Goal: Information Seeking & Learning: Learn about a topic

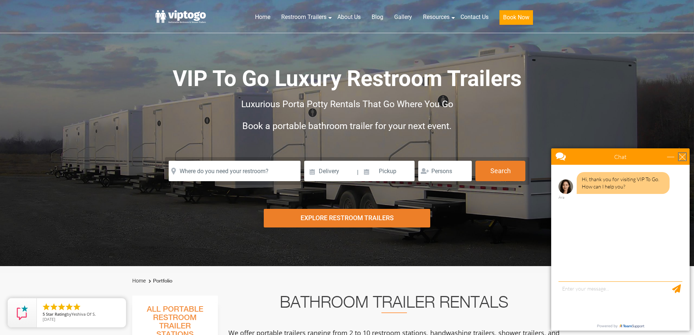
click at [686, 158] on div "close" at bounding box center [682, 156] width 7 height 7
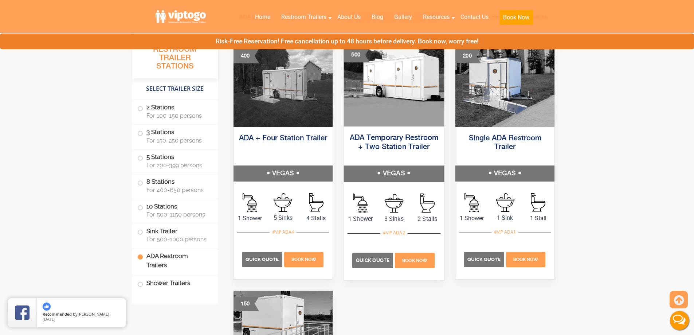
scroll to position [2297, 0]
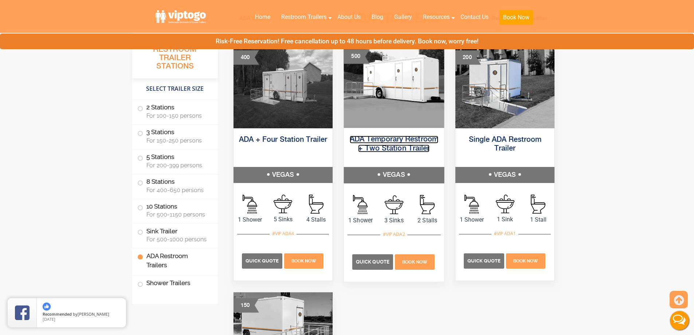
click at [401, 147] on link "ADA Temporary Restroom + Two Station Trailer" at bounding box center [394, 144] width 89 height 16
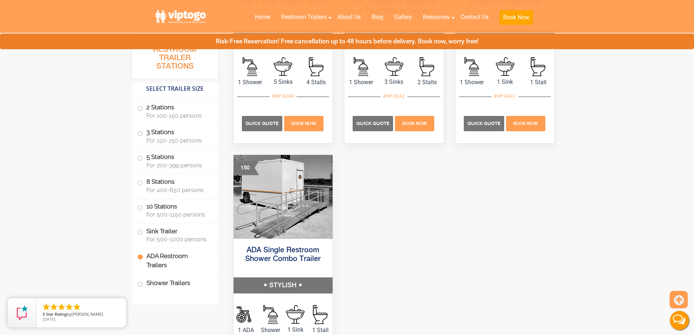
scroll to position [2479, 0]
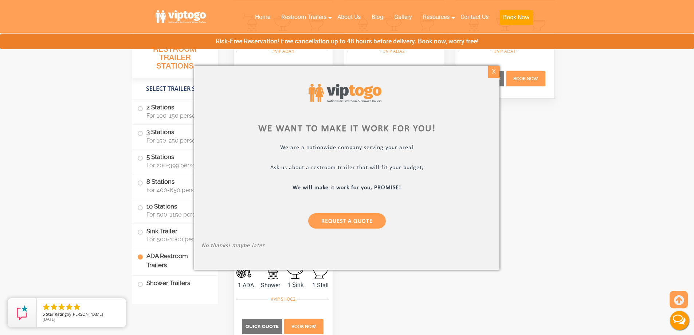
click at [495, 72] on div "X" at bounding box center [493, 72] width 11 height 12
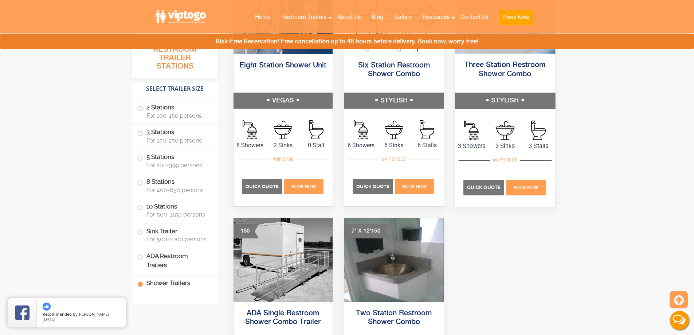
scroll to position [2916, 0]
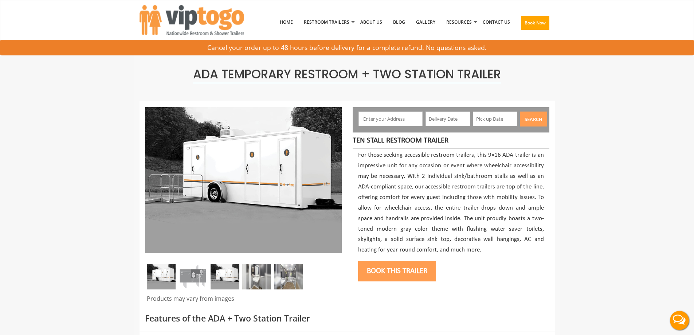
click at [255, 275] on img at bounding box center [256, 277] width 29 height 26
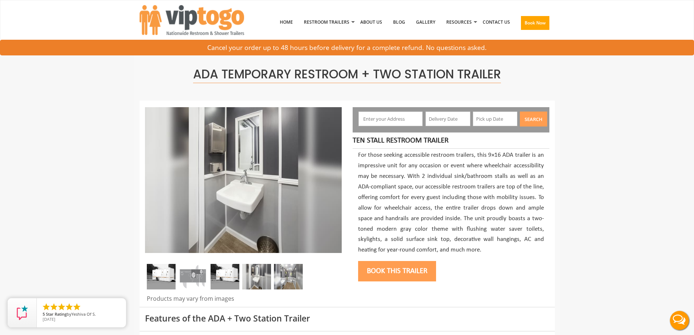
click at [291, 277] on img at bounding box center [288, 277] width 29 height 26
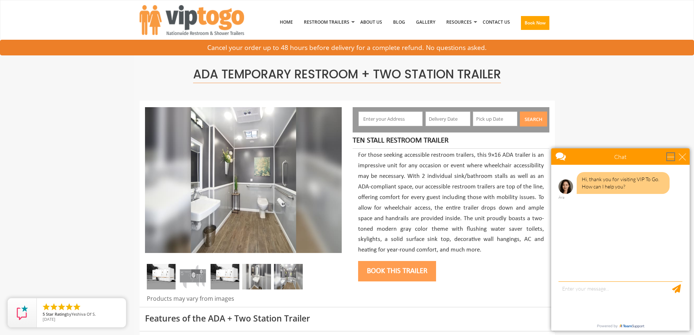
click at [675, 157] on div "minimize" at bounding box center [670, 156] width 7 height 7
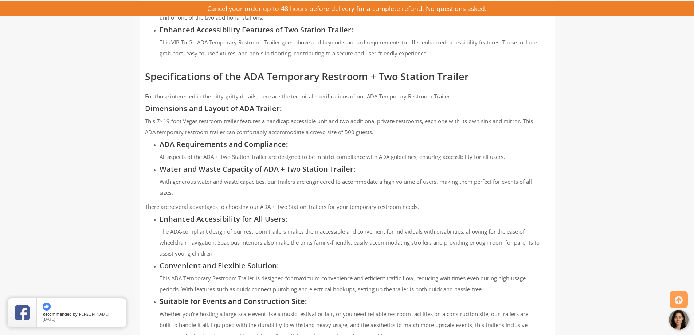
scroll to position [437, 0]
